Goal: Task Accomplishment & Management: Use online tool/utility

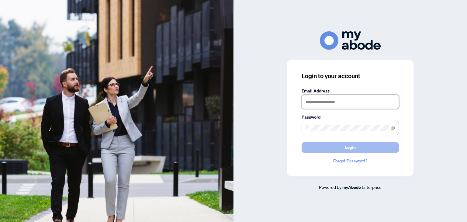
type input "**********"
click at [348, 145] on span "Login" at bounding box center [350, 148] width 11 height 10
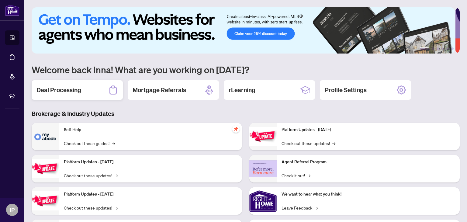
click at [57, 89] on h2 "Deal Processing" at bounding box center [59, 90] width 45 height 9
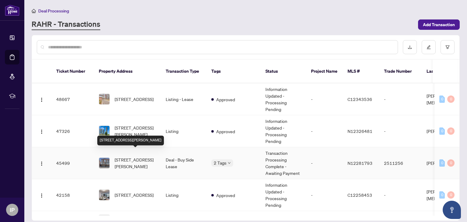
click at [139, 156] on span "9142 Bathurst St, Vaughan, Ontario L4J 0K1, Canada" at bounding box center [135, 162] width 41 height 13
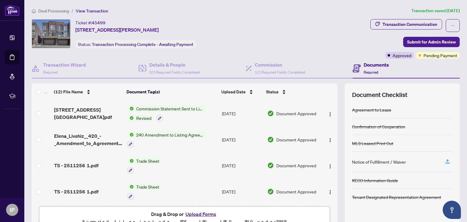
click at [322, 105] on td at bounding box center [330, 113] width 16 height 26
click at [446, 24] on button "button" at bounding box center [453, 25] width 14 height 13
click at [363, 33] on div "Ticket #: 45499 9142 Bathurst St, Vaughan, Ontario L4J 0K1, Canada Status: Tran…" at bounding box center [200, 33] width 337 height 29
